Goal: Communication & Community: Participate in discussion

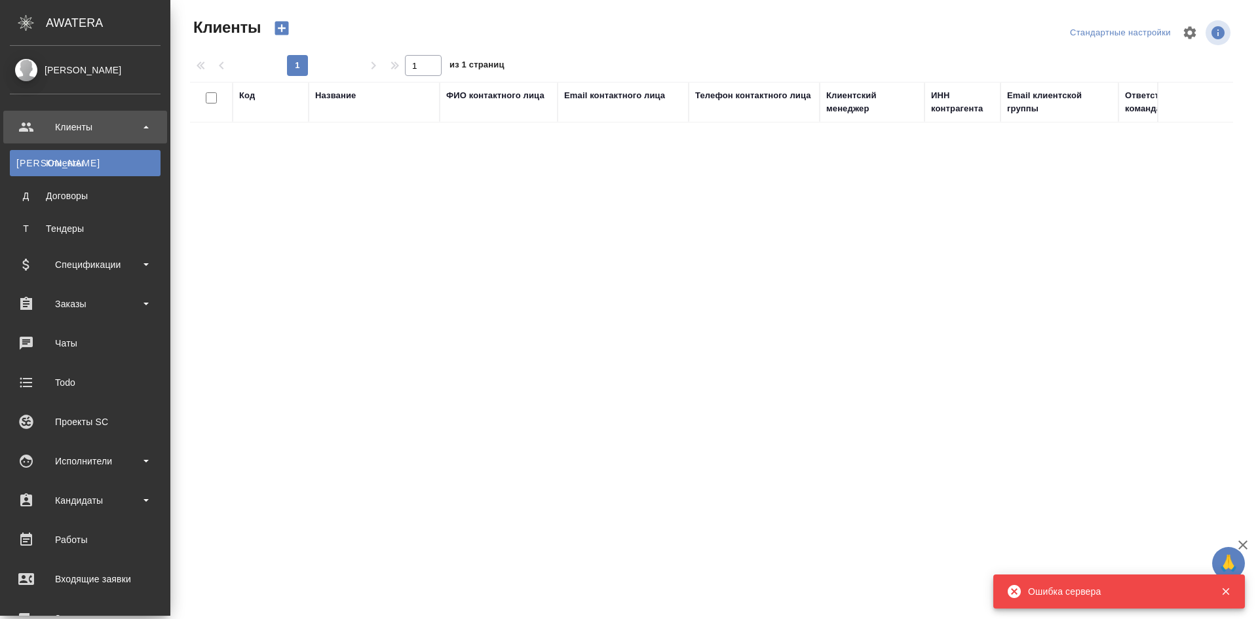
select select "RU"
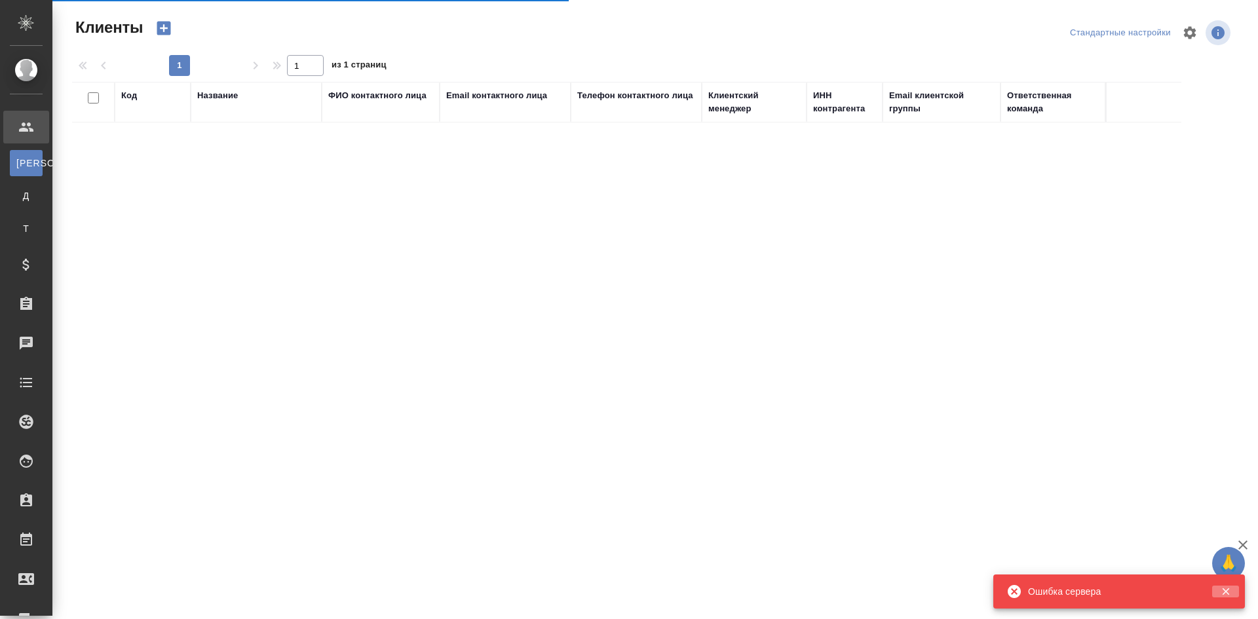
click at [1224, 591] on icon "button" at bounding box center [1225, 591] width 7 height 7
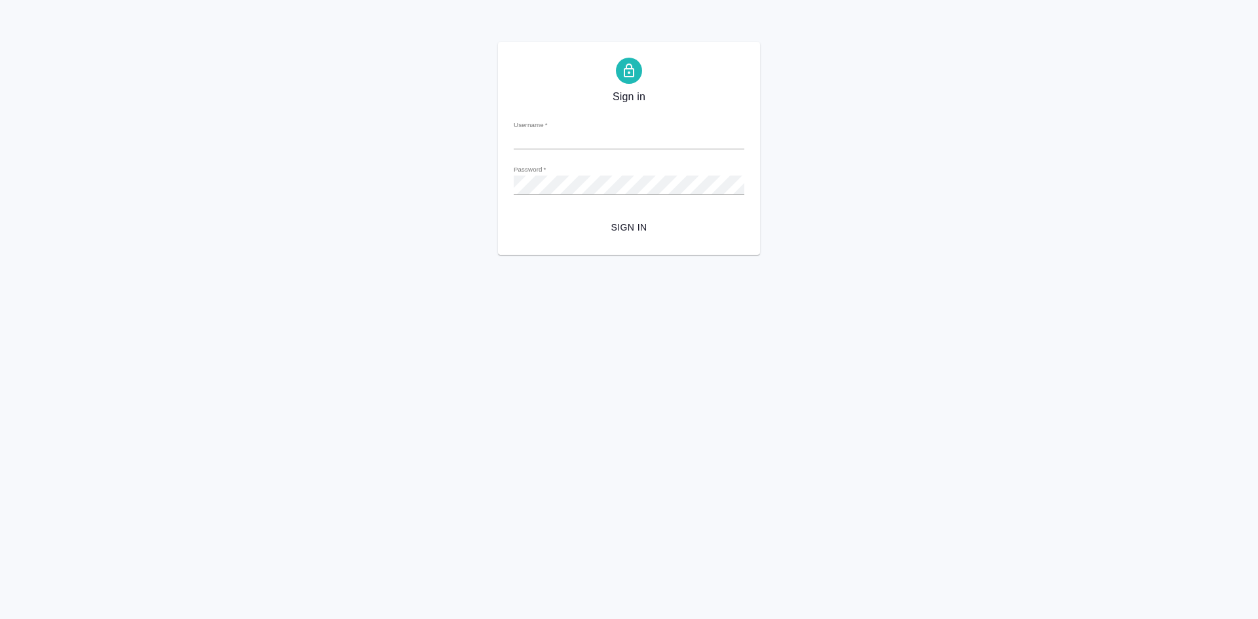
type input "m.chepelev@awatera.com"
click at [615, 223] on span "Sign in" at bounding box center [629, 227] width 210 height 16
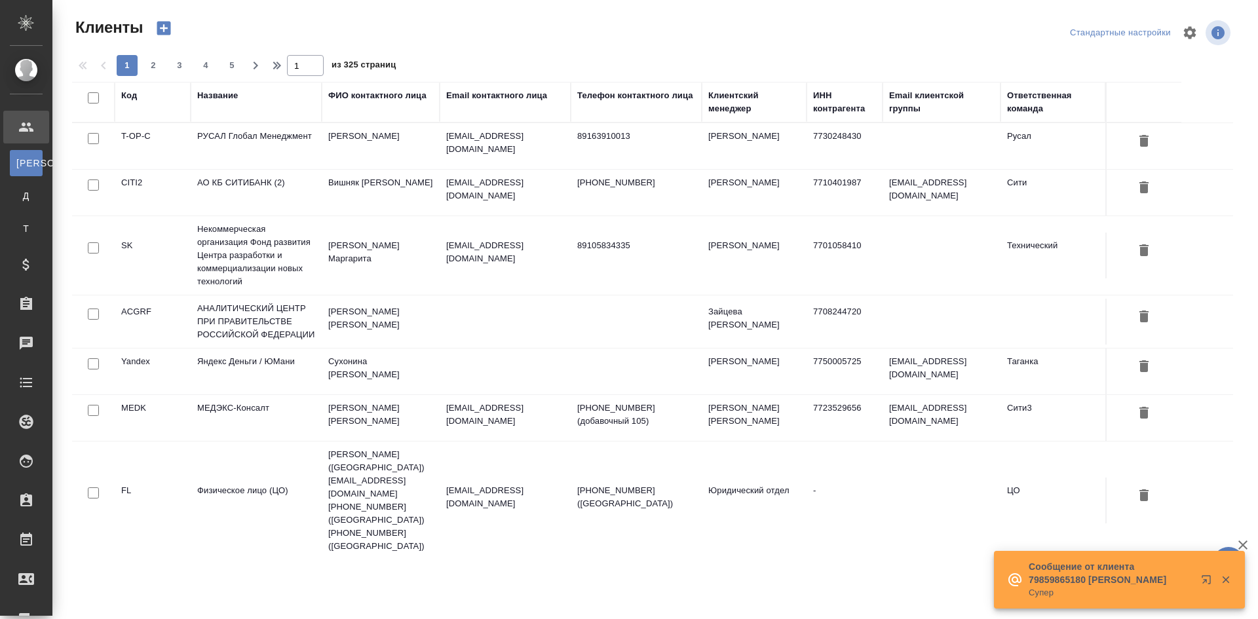
select select "RU"
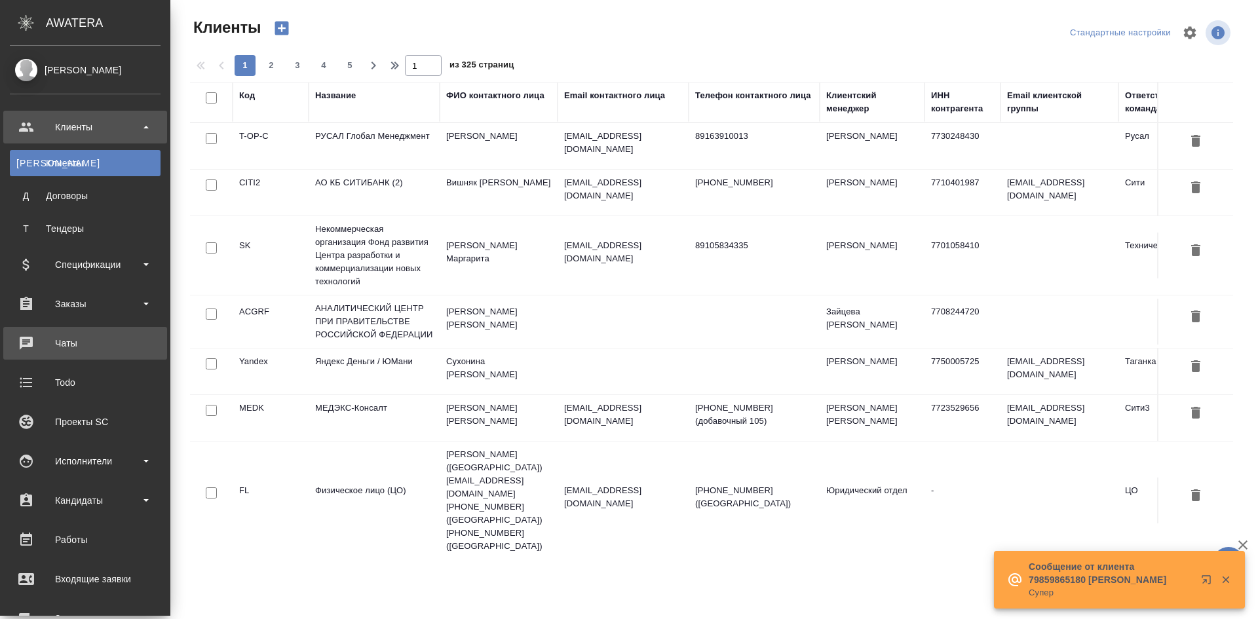
click at [103, 343] on div "Чаты" at bounding box center [85, 343] width 151 height 20
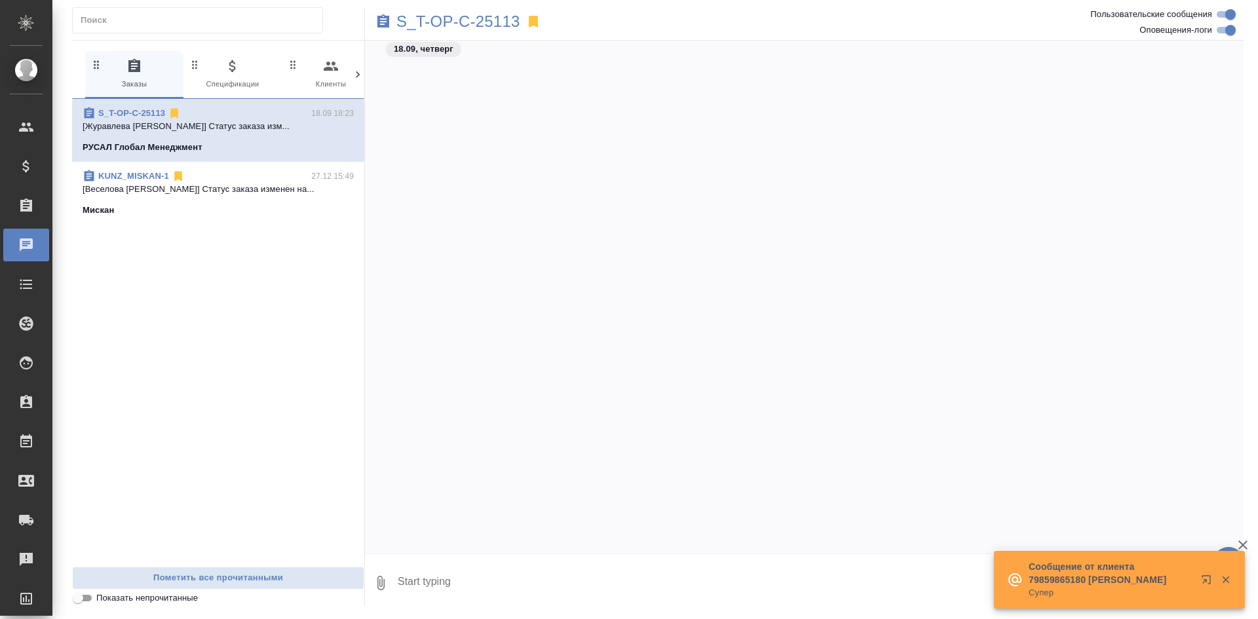
scroll to position [7540, 0]
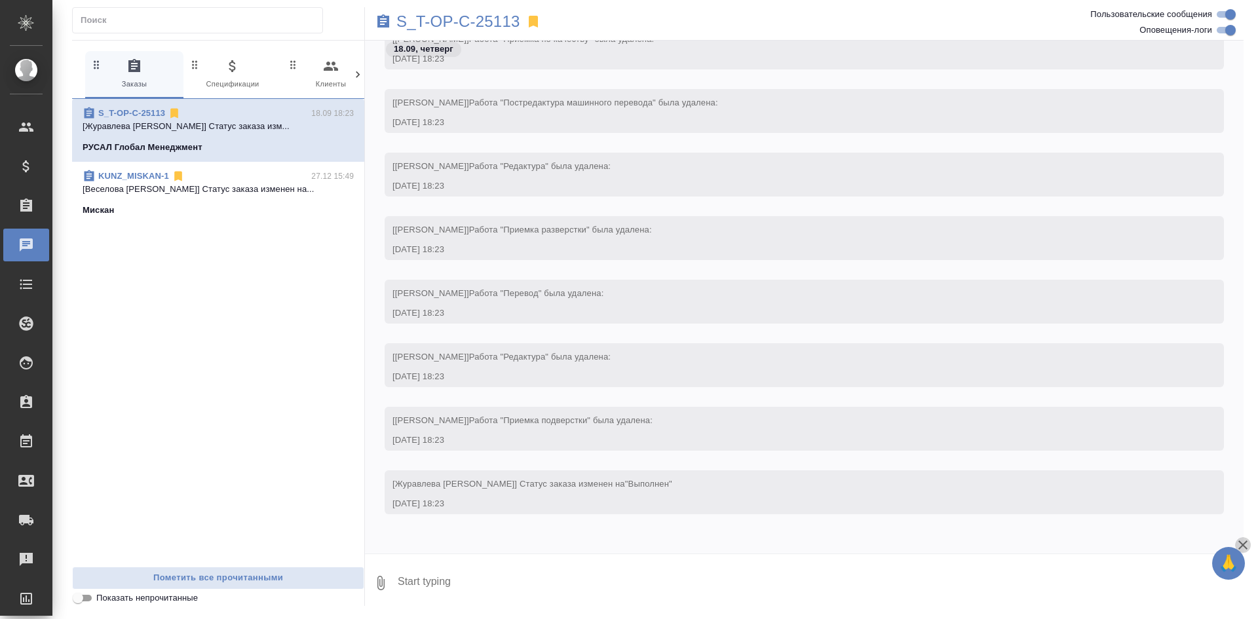
click at [1246, 541] on icon "button" at bounding box center [1242, 544] width 9 height 9
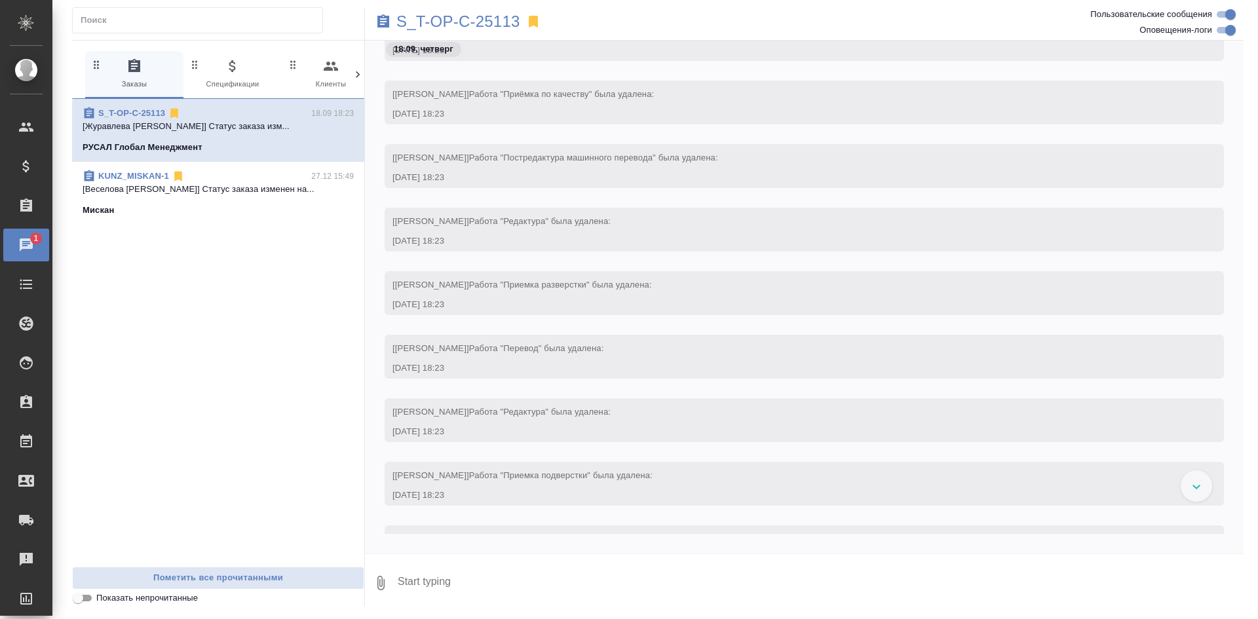
scroll to position [7382, 0]
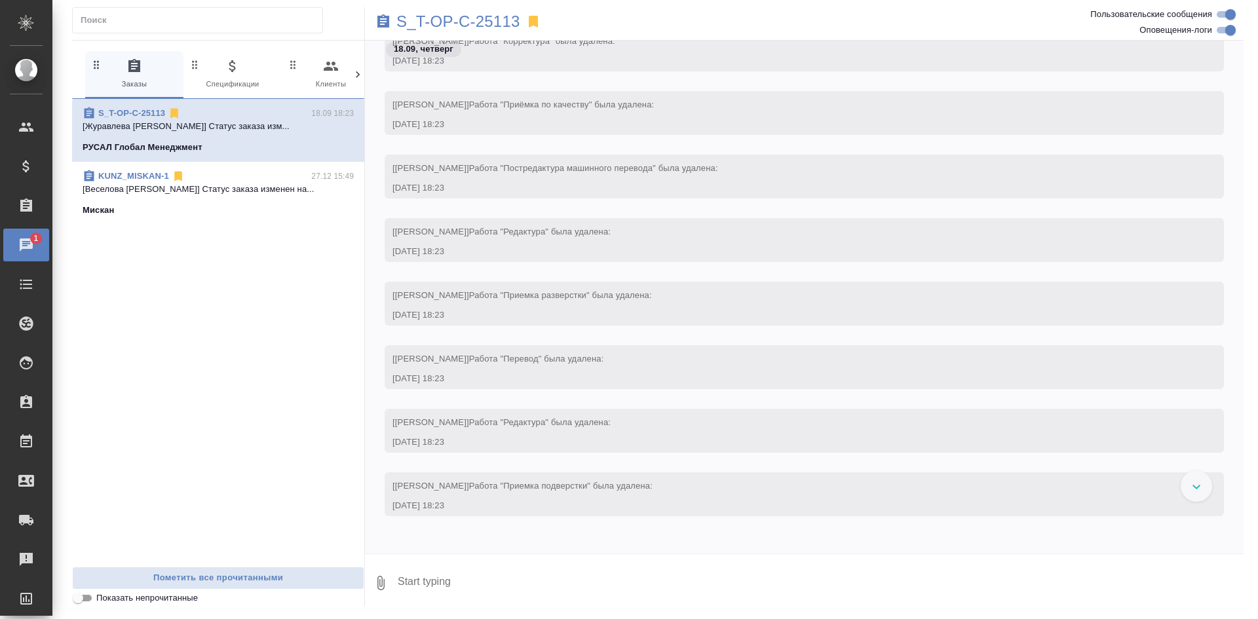
click at [231, 176] on div "KUNZ_MISKAN-1 27.12 15:49" at bounding box center [218, 176] width 271 height 13
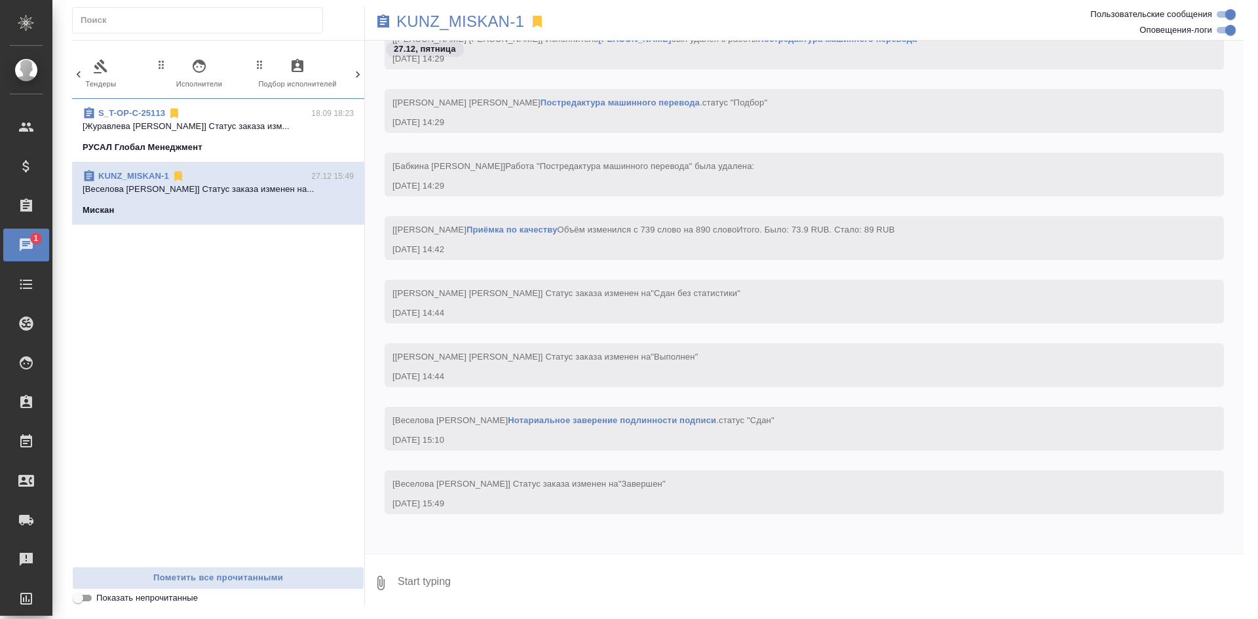
scroll to position [0, 618]
click at [274, 81] on span "1 Мессенджеры" at bounding box center [302, 74] width 88 height 32
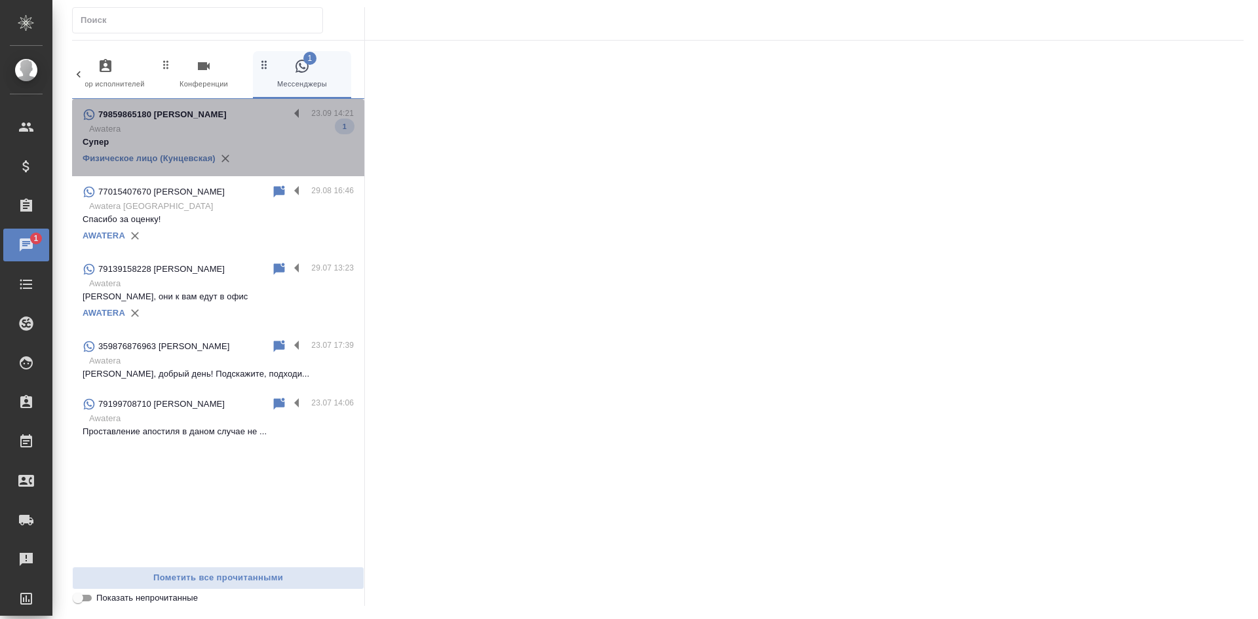
click at [203, 126] on p "Awatera" at bounding box center [221, 128] width 265 height 13
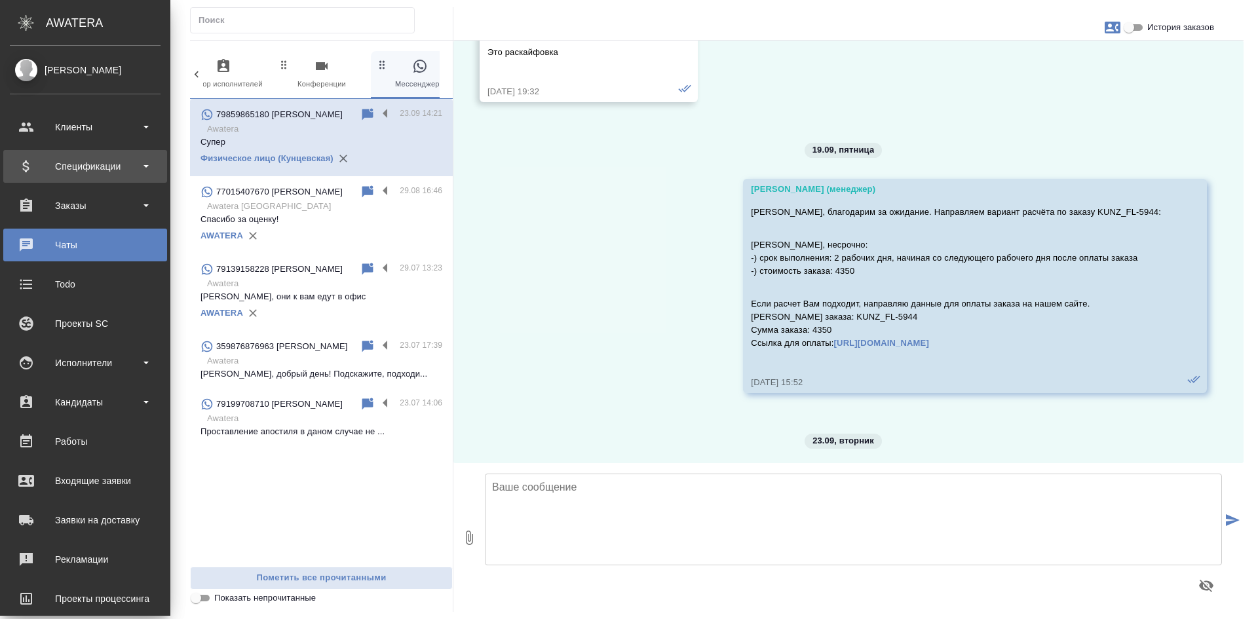
scroll to position [53339, 0]
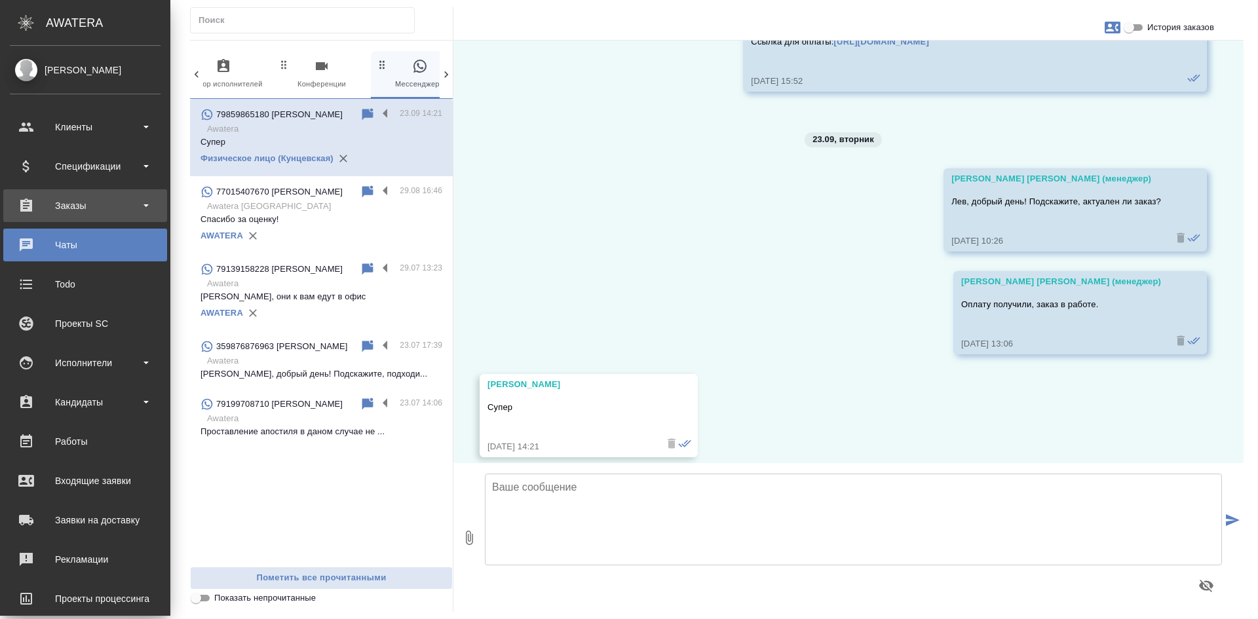
click at [102, 206] on div "Заказы" at bounding box center [85, 206] width 151 height 20
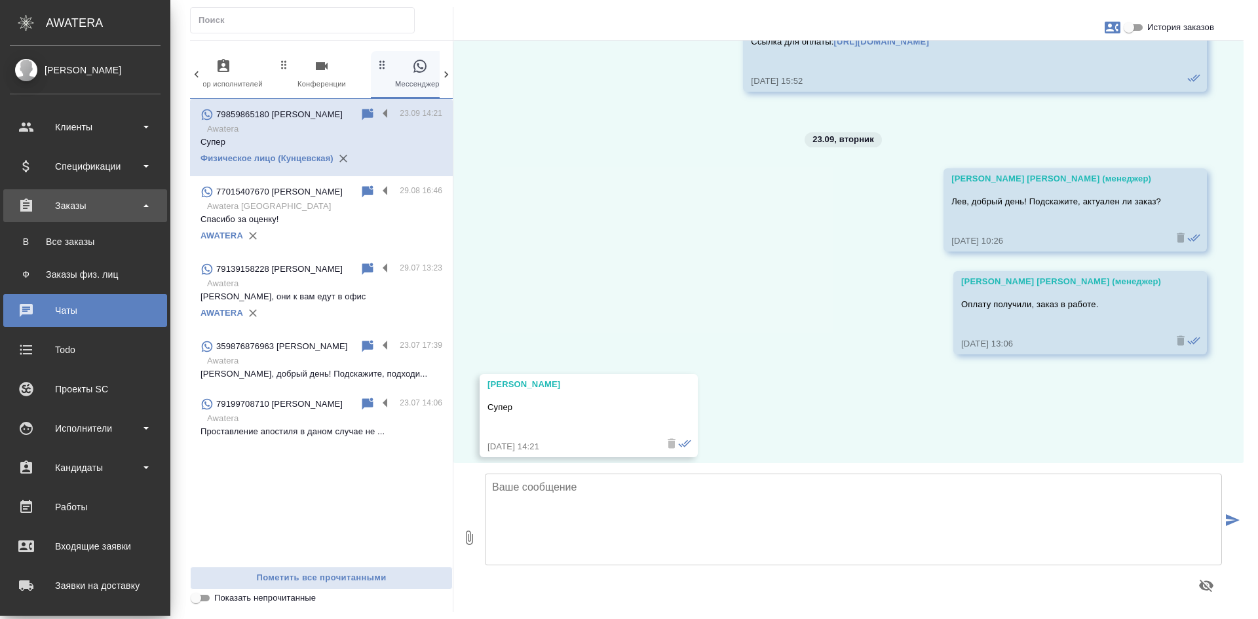
click at [102, 206] on div "Заказы" at bounding box center [85, 206] width 151 height 20
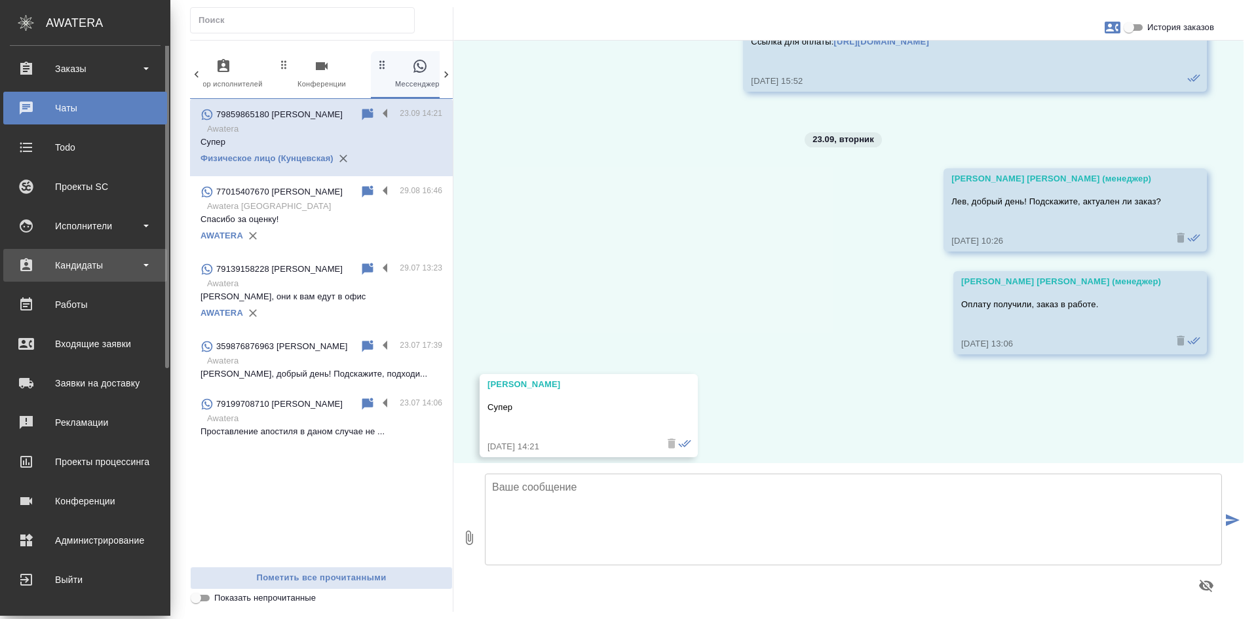
scroll to position [0, 0]
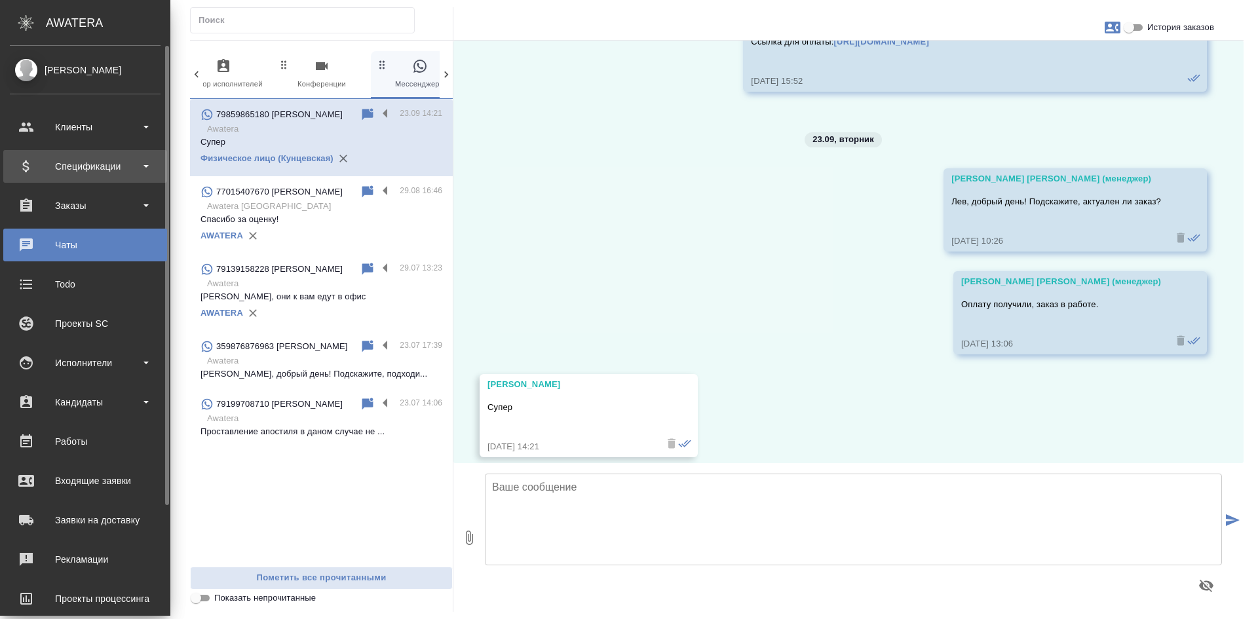
click at [98, 166] on div "Спецификации" at bounding box center [85, 167] width 151 height 20
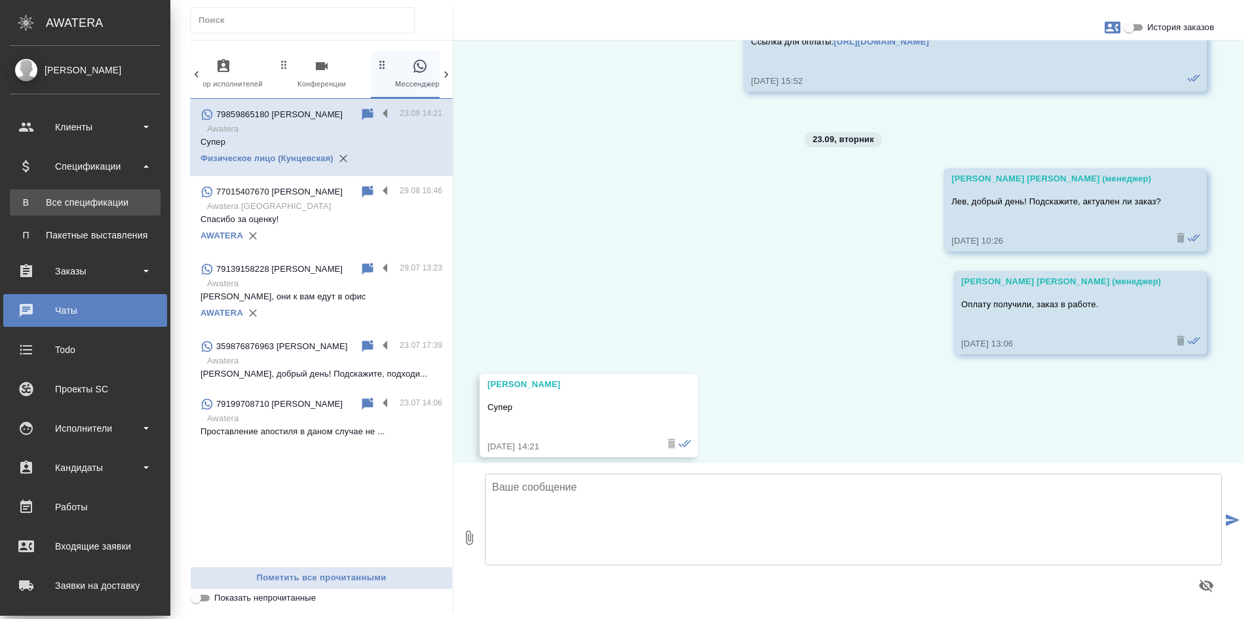
click at [98, 204] on div "Все спецификации" at bounding box center [85, 202] width 138 height 13
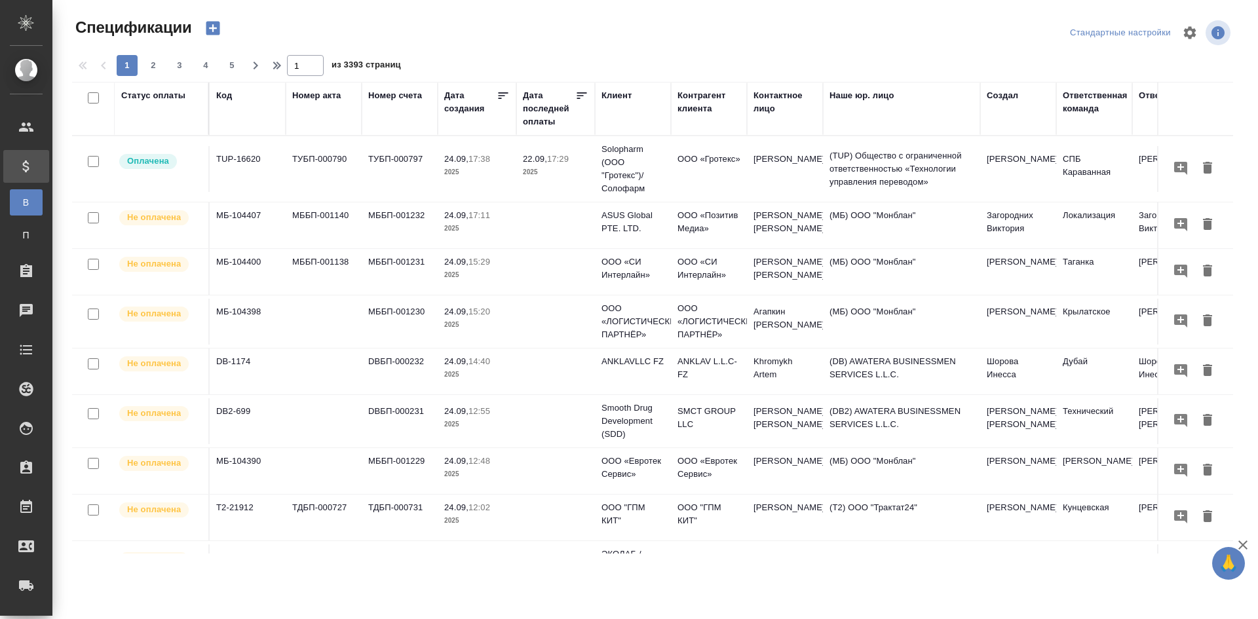
click at [603, 93] on div "Клиент" at bounding box center [616, 95] width 30 height 13
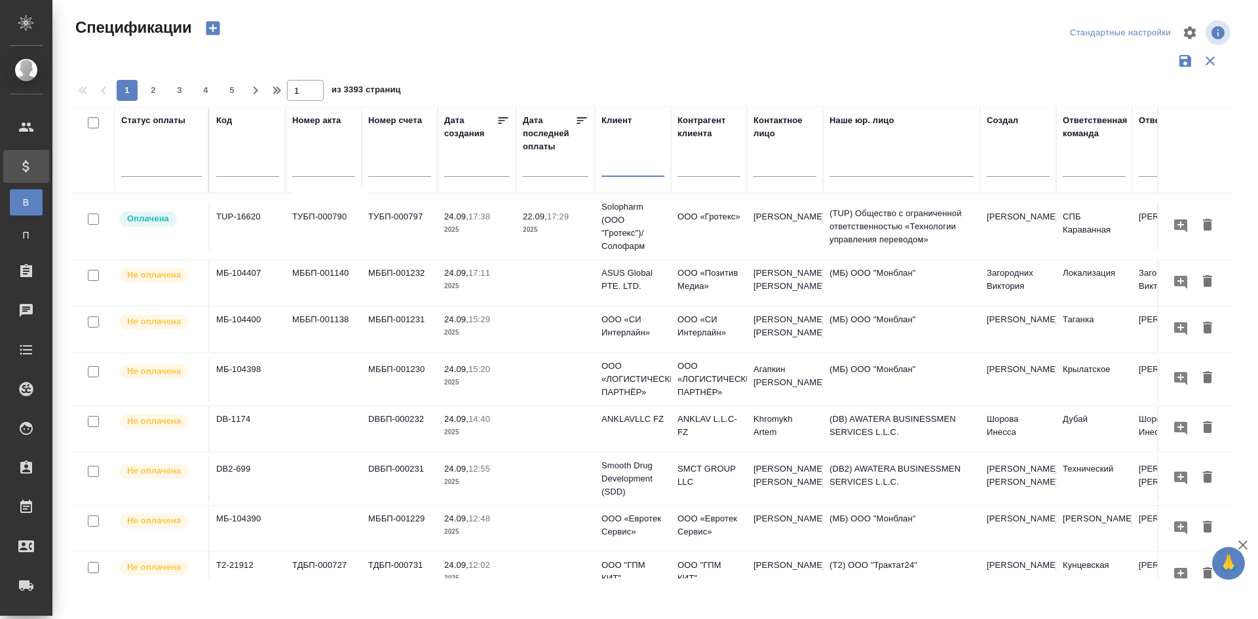
click at [634, 162] on input "text" at bounding box center [632, 168] width 63 height 16
type input "c"
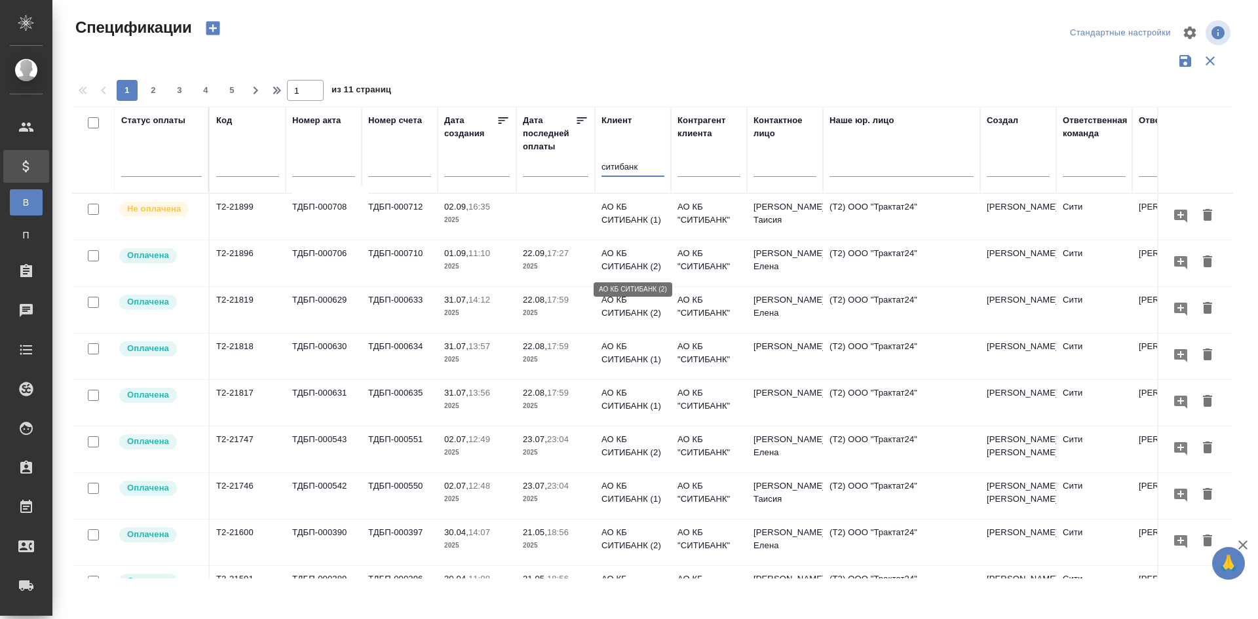
type input "ситибанк"
click at [632, 260] on p "АО КБ СИТИБАНК (2)" at bounding box center [632, 260] width 63 height 26
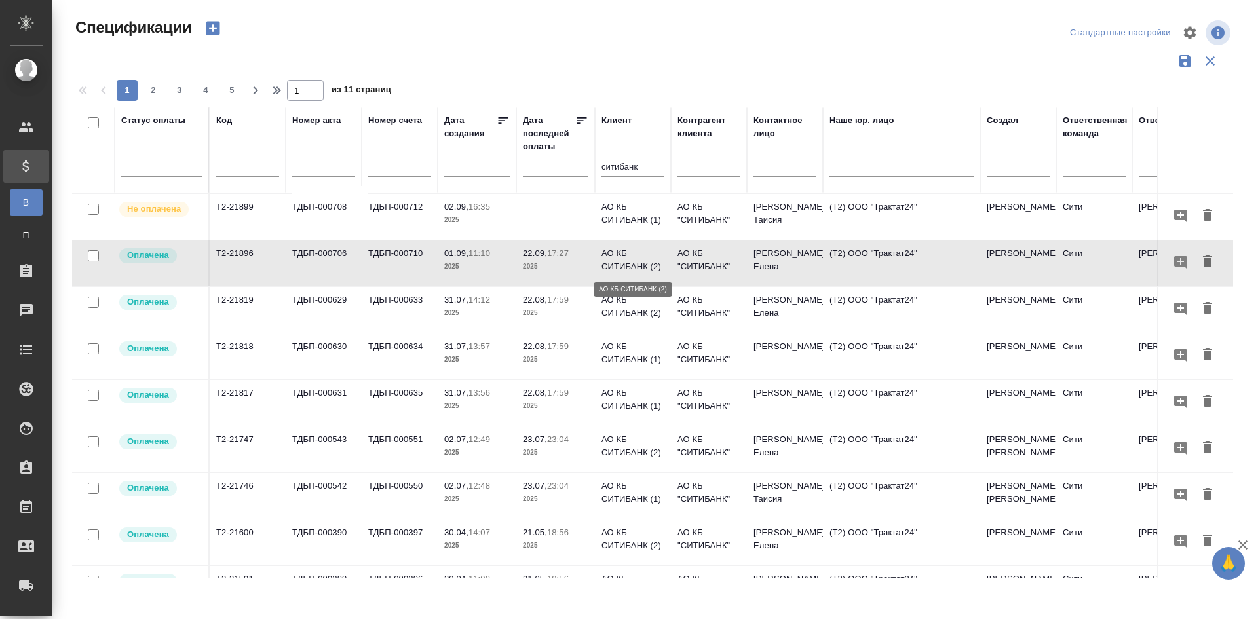
click at [633, 262] on p "АО КБ СИТИБАНК (2)" at bounding box center [632, 260] width 63 height 26
click at [648, 219] on p "АО КБ СИТИБАНК (1)" at bounding box center [632, 213] width 63 height 26
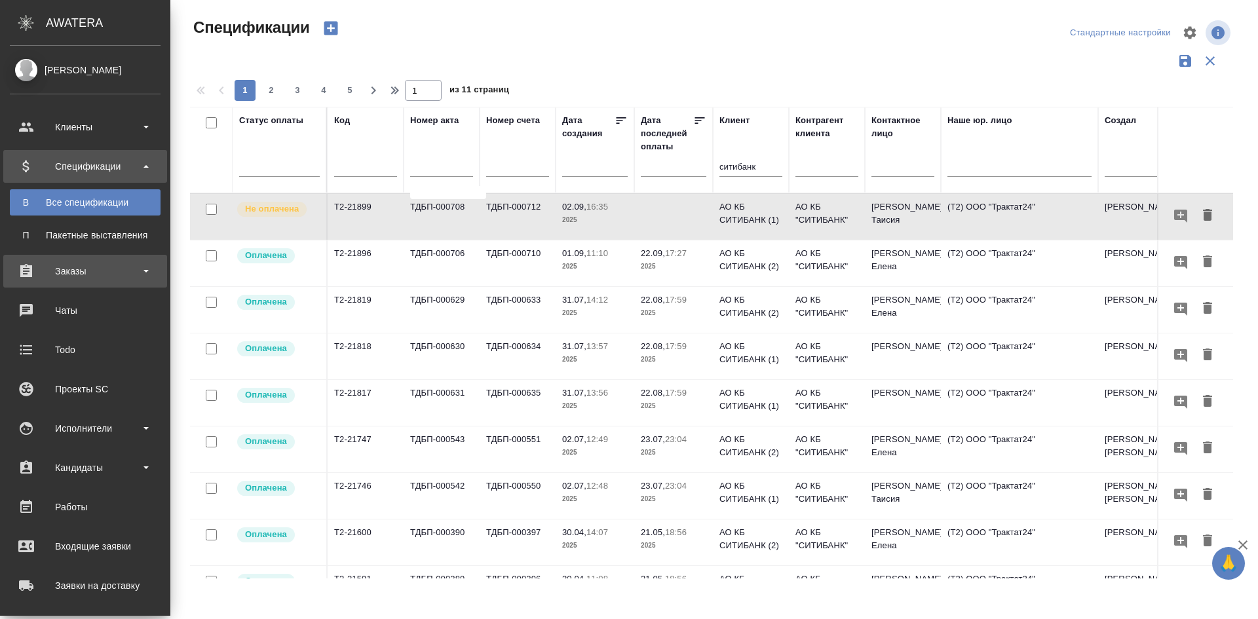
click at [105, 269] on div "Заказы" at bounding box center [85, 271] width 151 height 20
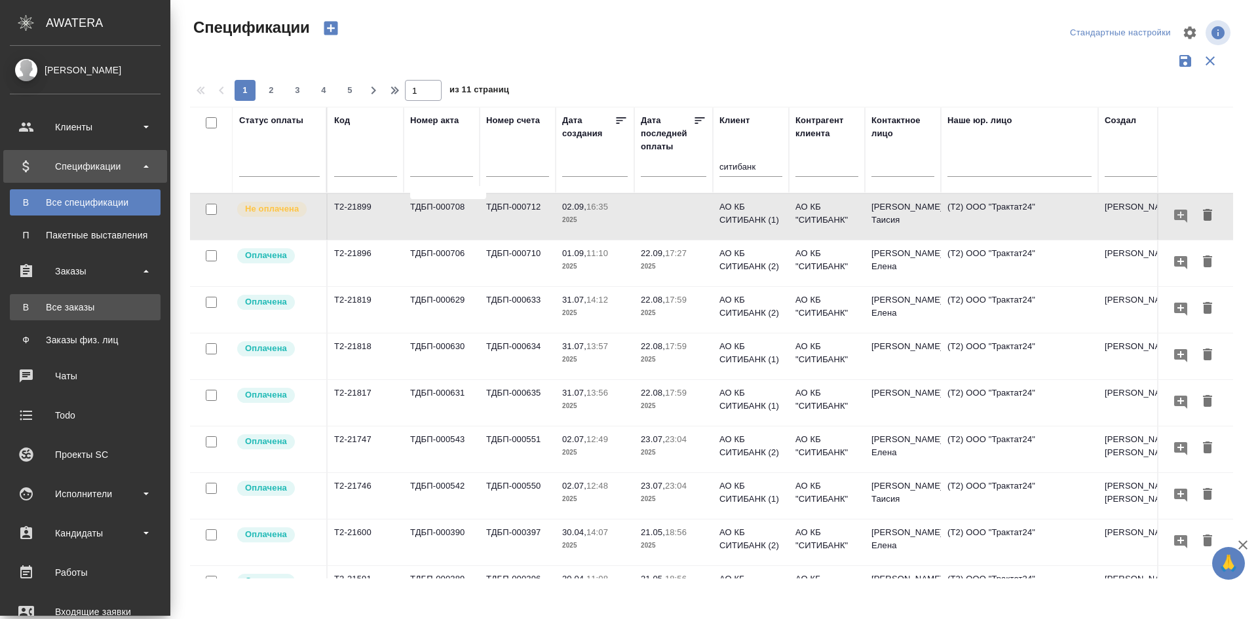
click at [90, 314] on link "В Все заказы" at bounding box center [85, 307] width 151 height 26
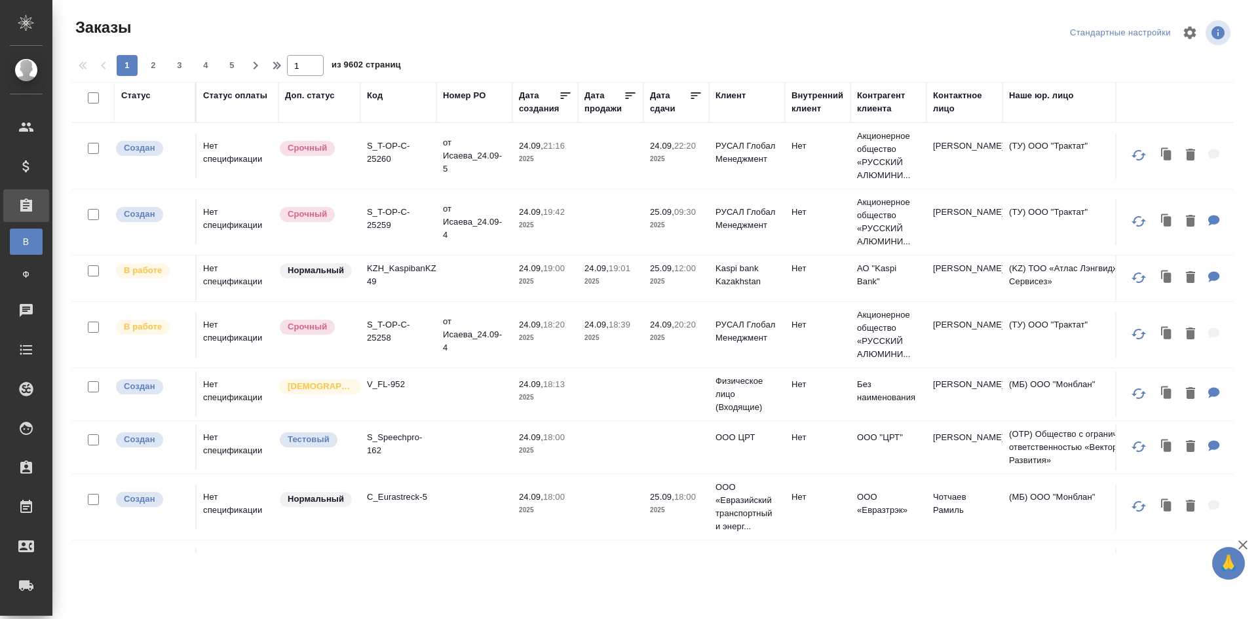
click at [377, 94] on div "Код" at bounding box center [375, 95] width 16 height 13
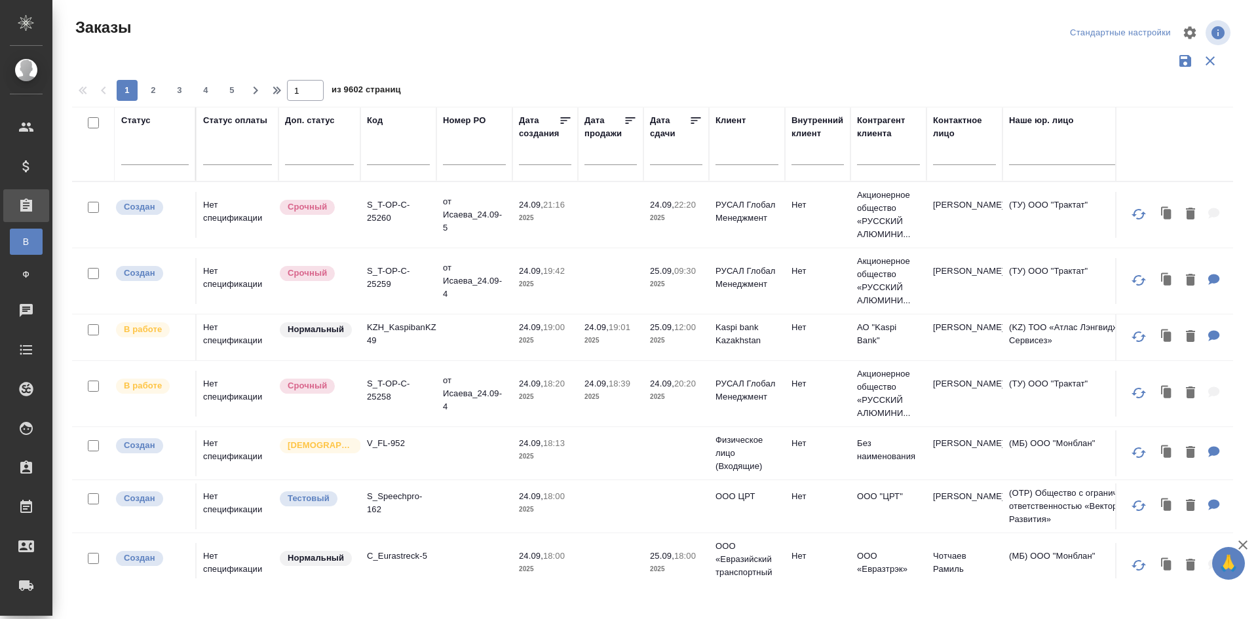
click at [405, 151] on input "text" at bounding box center [398, 157] width 63 height 16
type input "е"
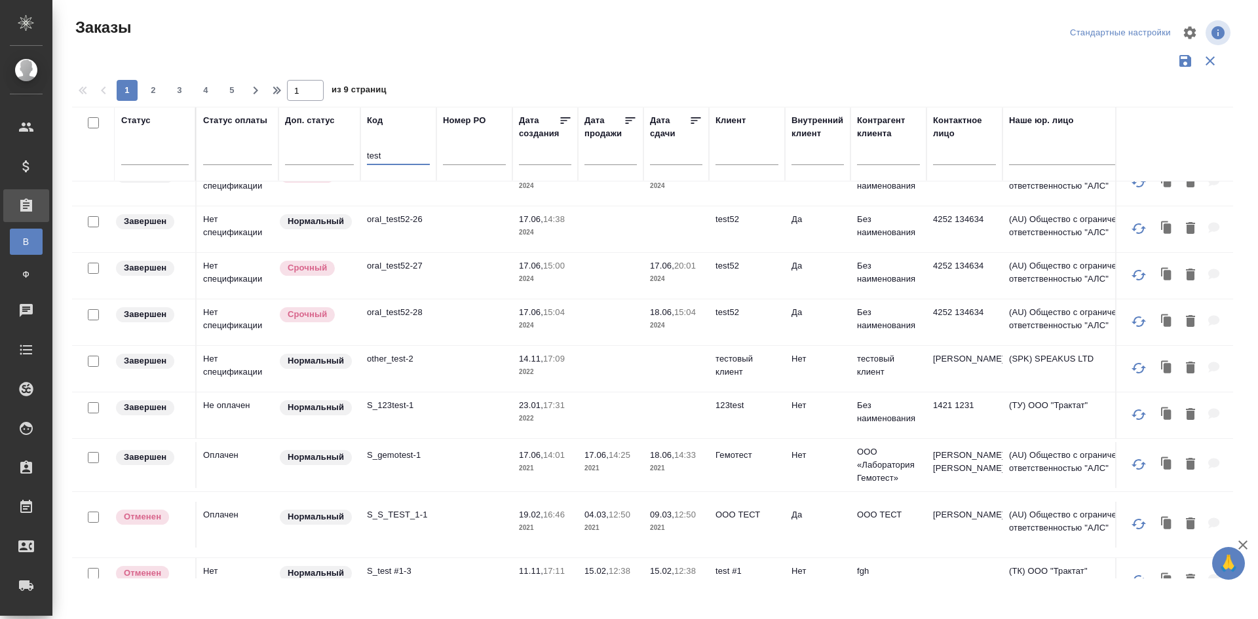
scroll to position [835, 0]
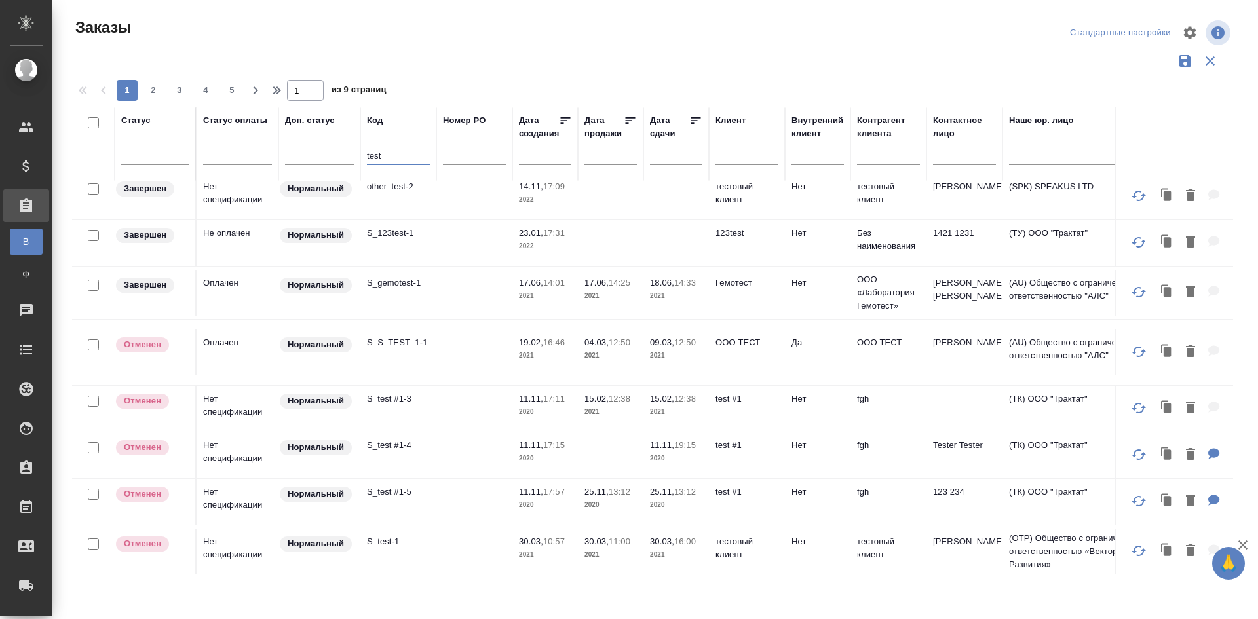
type input "test"
click at [398, 535] on p "S_test-1" at bounding box center [398, 541] width 63 height 13
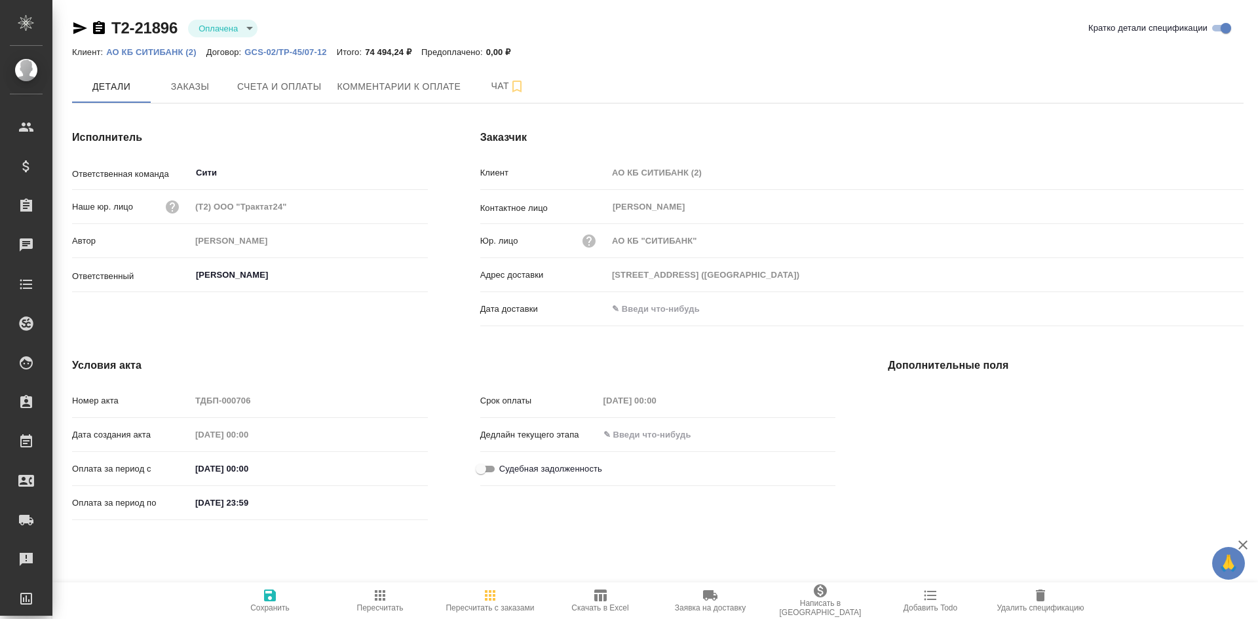
click at [593, 609] on span "Скачать в Excel" at bounding box center [599, 607] width 57 height 9
click at [596, 591] on icon "button" at bounding box center [600, 596] width 12 height 12
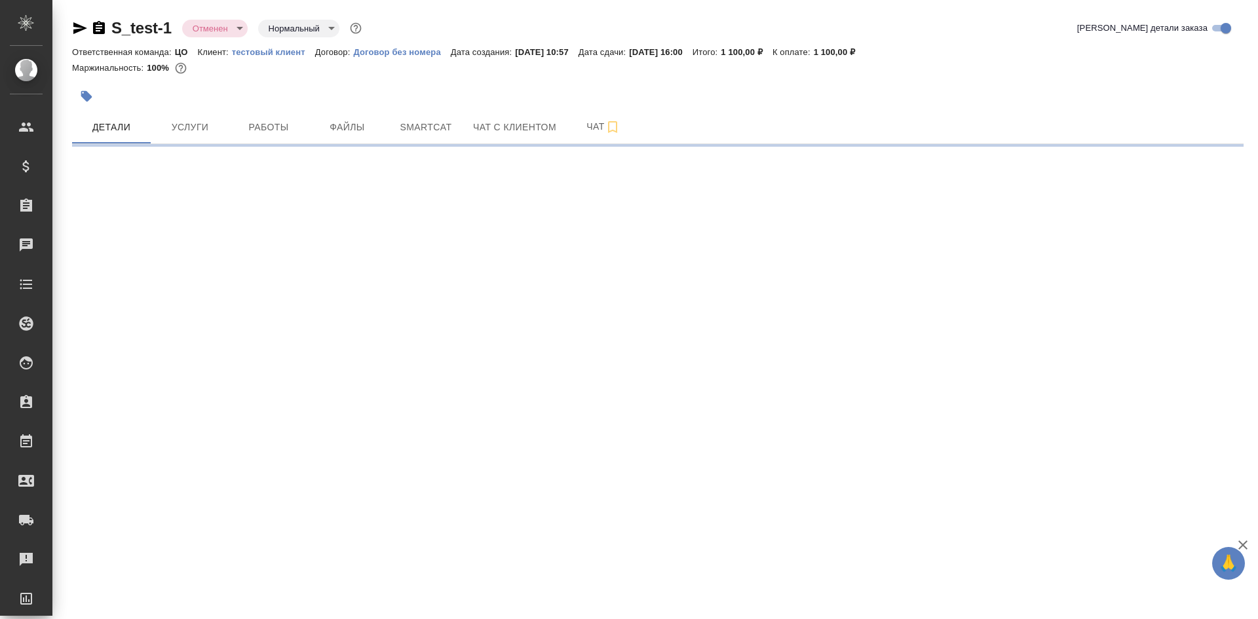
select select "RU"
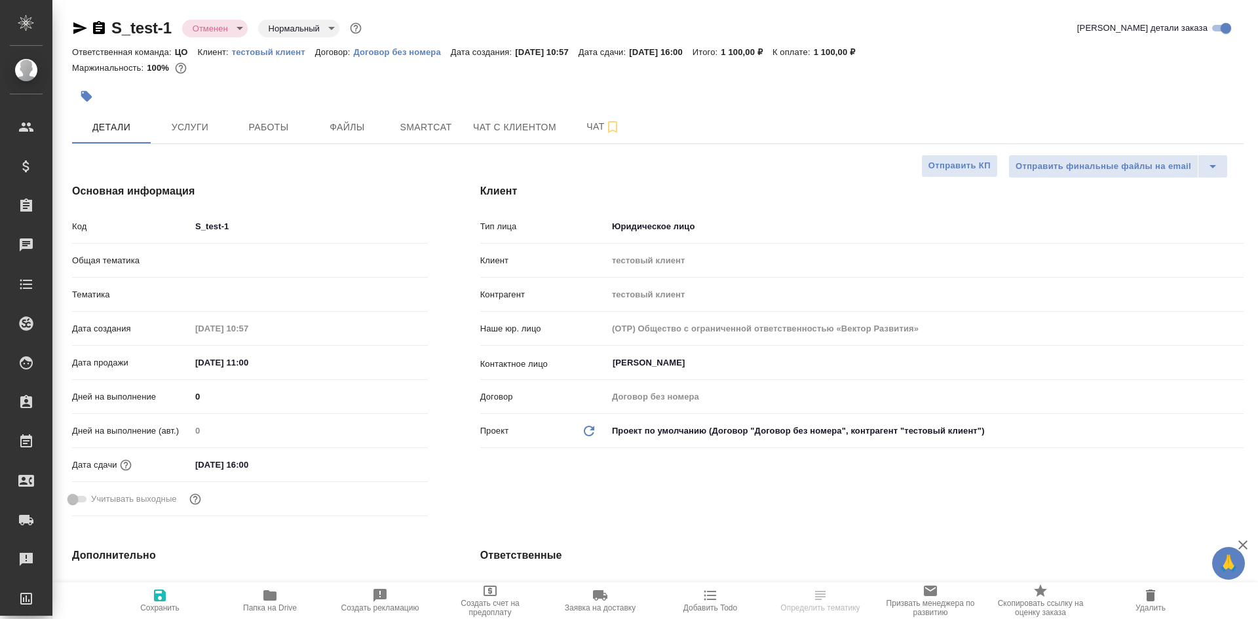
type textarea "x"
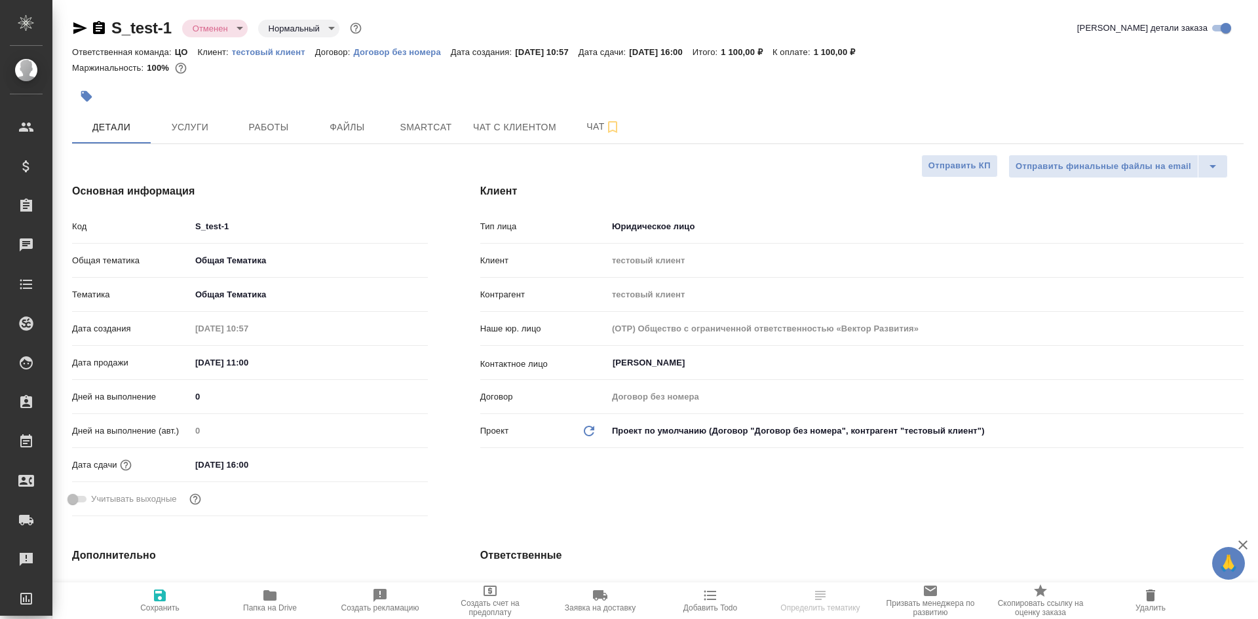
type textarea "x"
click at [595, 118] on button "Чат" at bounding box center [603, 127] width 79 height 33
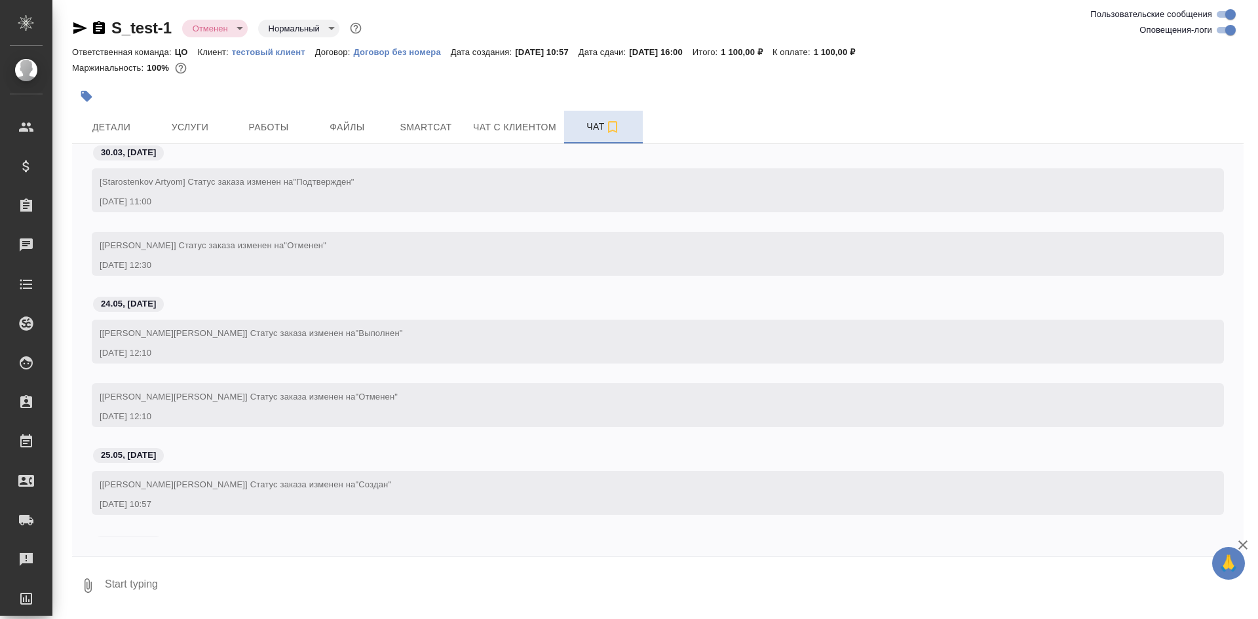
scroll to position [86, 0]
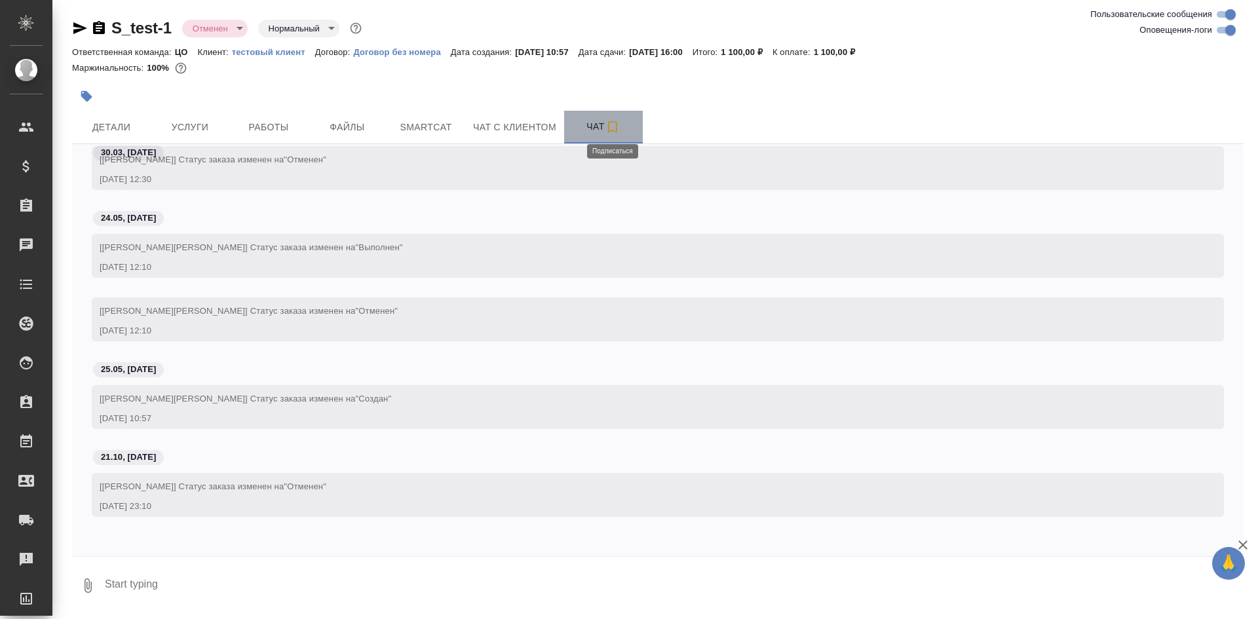
click at [615, 124] on icon "button" at bounding box center [613, 127] width 16 height 16
click at [241, 589] on textarea at bounding box center [673, 585] width 1140 height 45
type textarea "test"
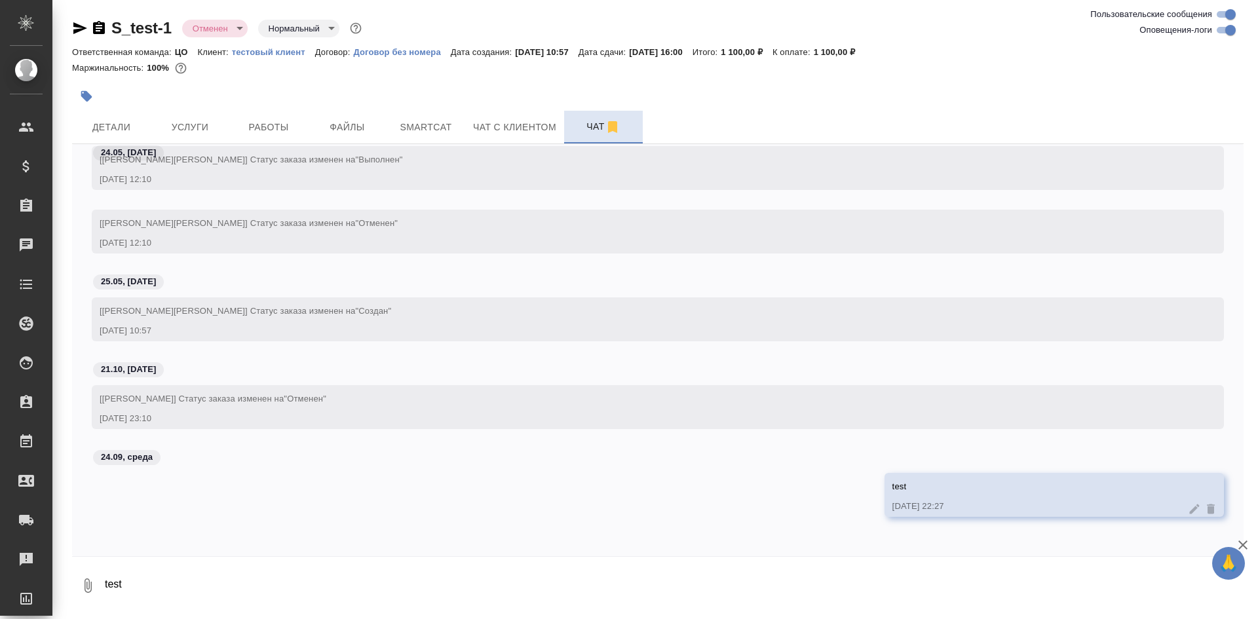
click at [1188, 505] on icon at bounding box center [1194, 508] width 13 height 13
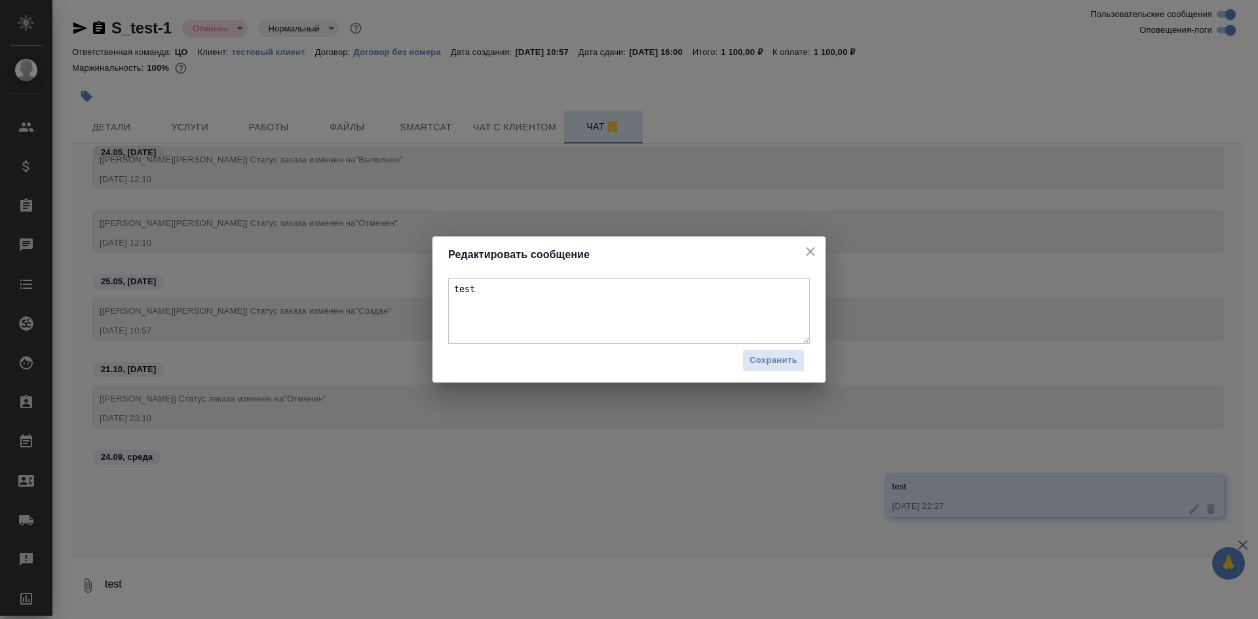
click at [660, 318] on textarea "test" at bounding box center [629, 311] width 362 height 66
type textarea "test 12"
click at [776, 364] on span "Сохранить" at bounding box center [773, 360] width 48 height 15
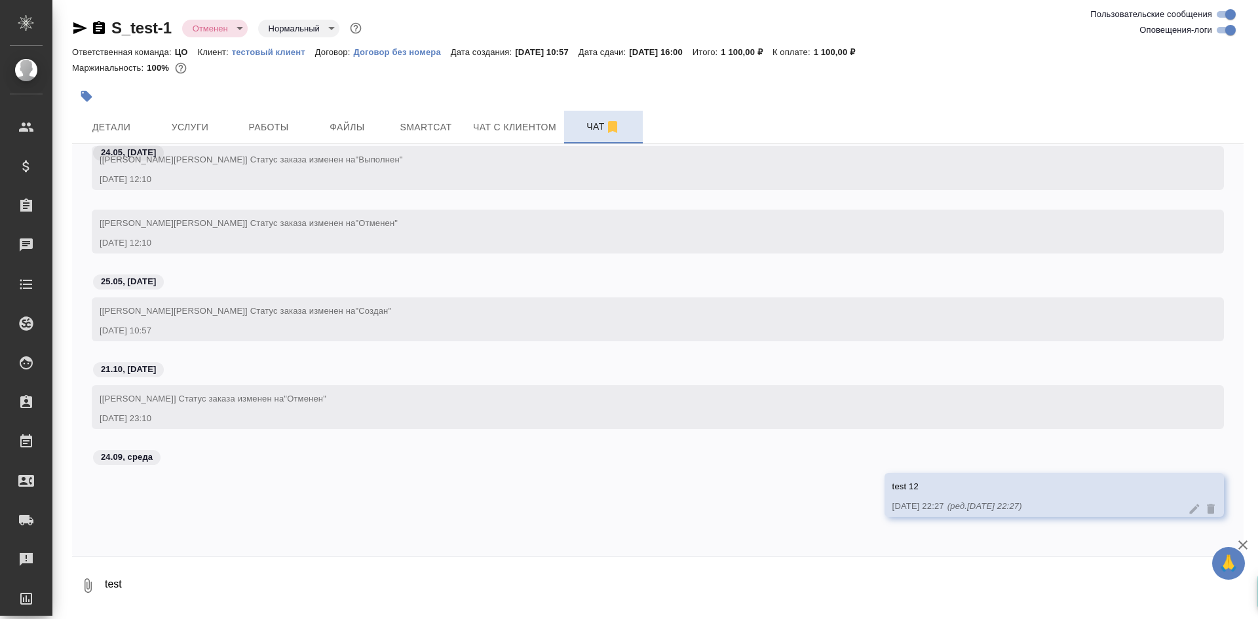
click at [846, 582] on textarea "test" at bounding box center [673, 585] width 1140 height 45
type textarea "test 56"
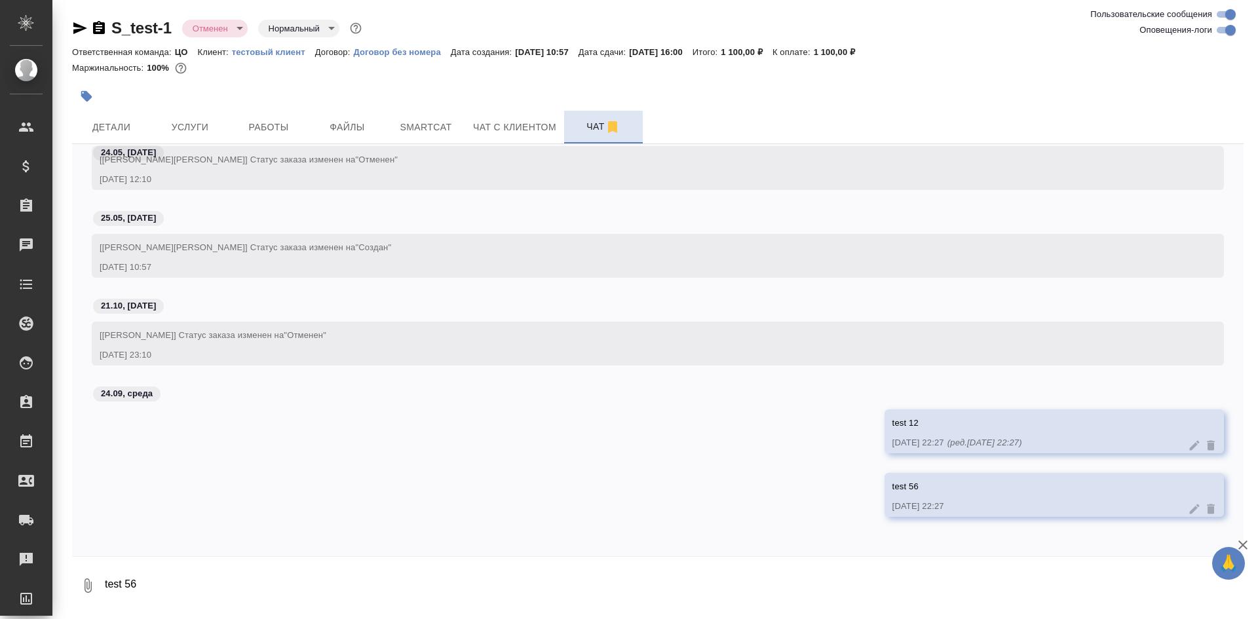
click at [1207, 446] on icon at bounding box center [1211, 446] width 8 height 10
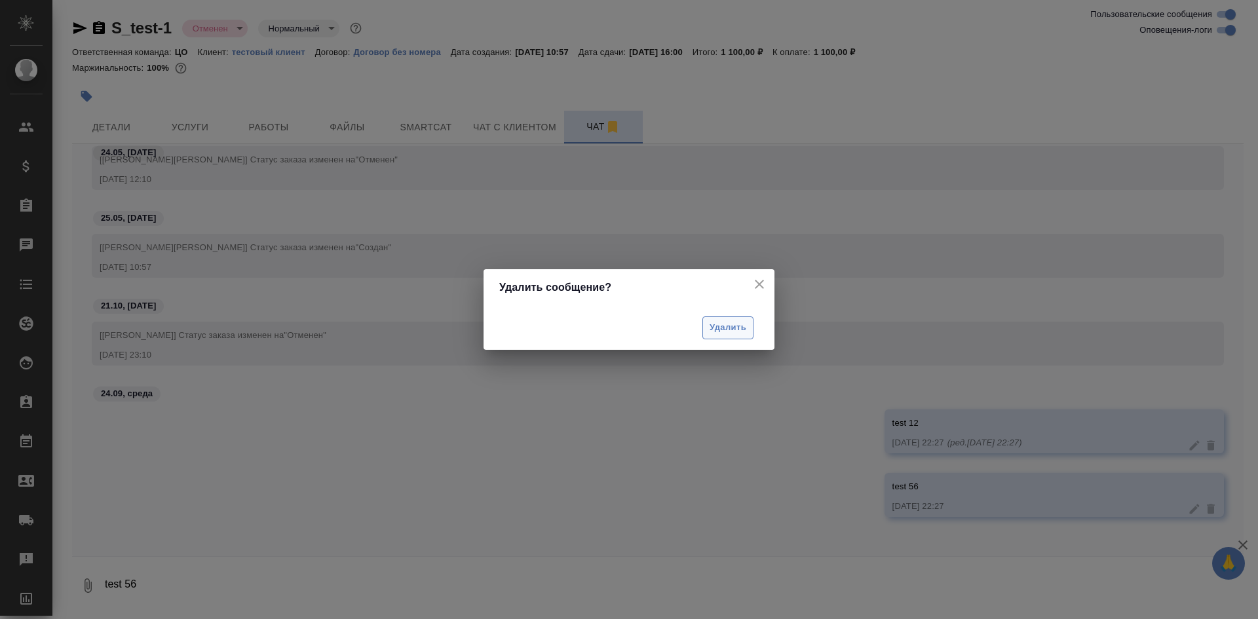
click at [716, 325] on span "Удалить" at bounding box center [727, 327] width 37 height 15
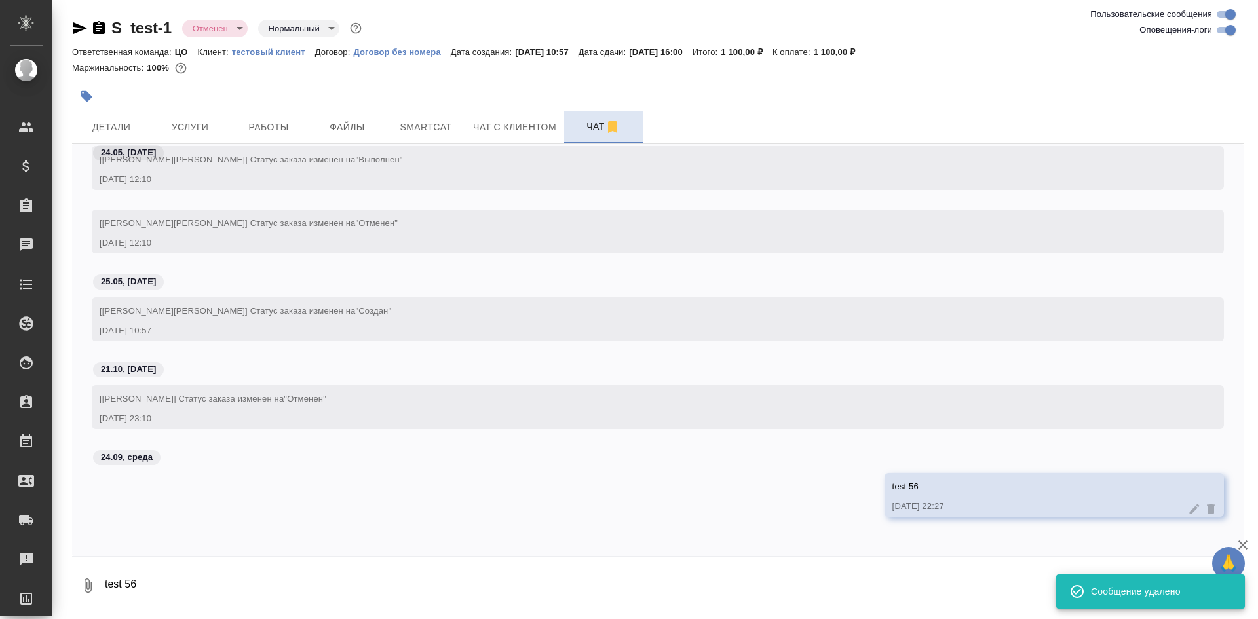
scroll to position [174, 0]
